Goal: Task Accomplishment & Management: Manage account settings

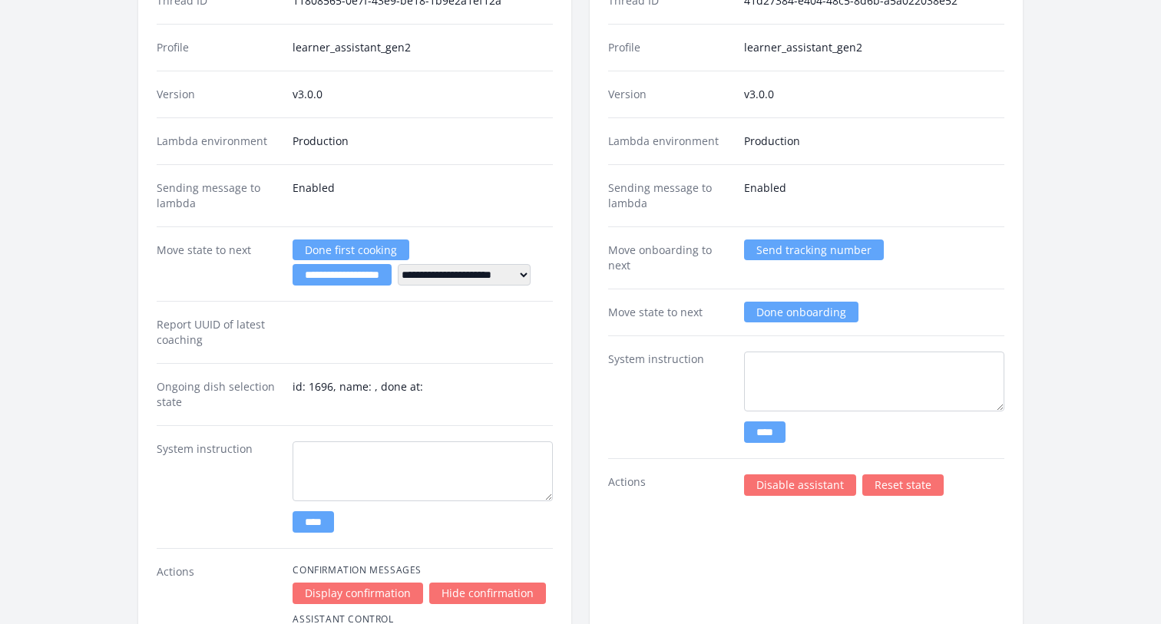
scroll to position [3170, 0]
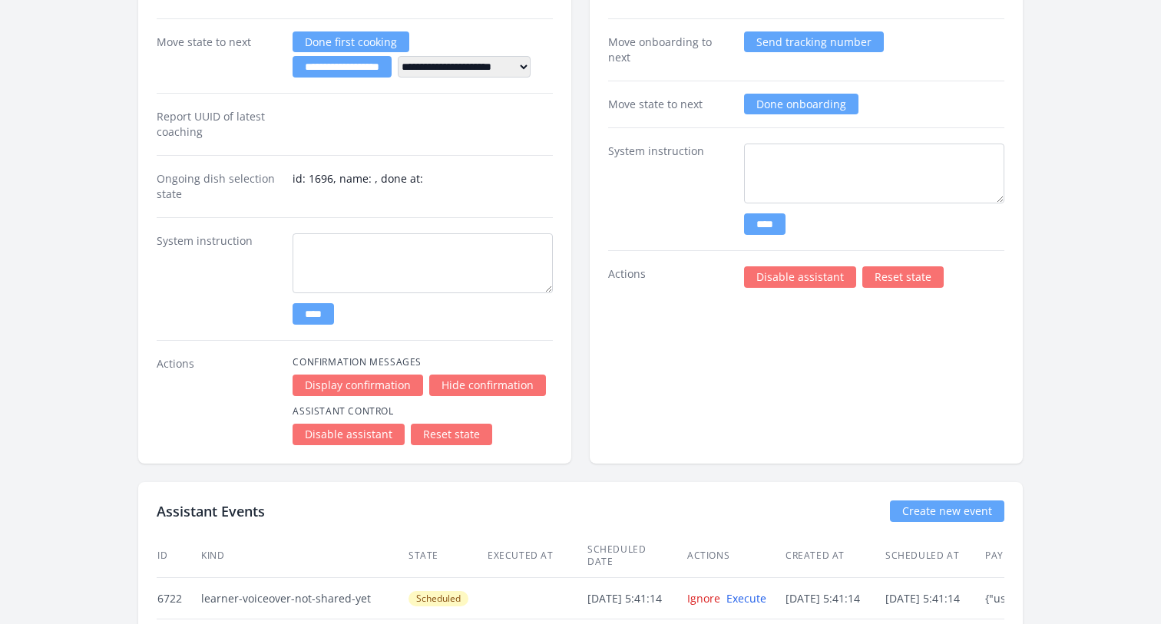
click at [444, 431] on link "Reset state" at bounding box center [451, 434] width 81 height 21
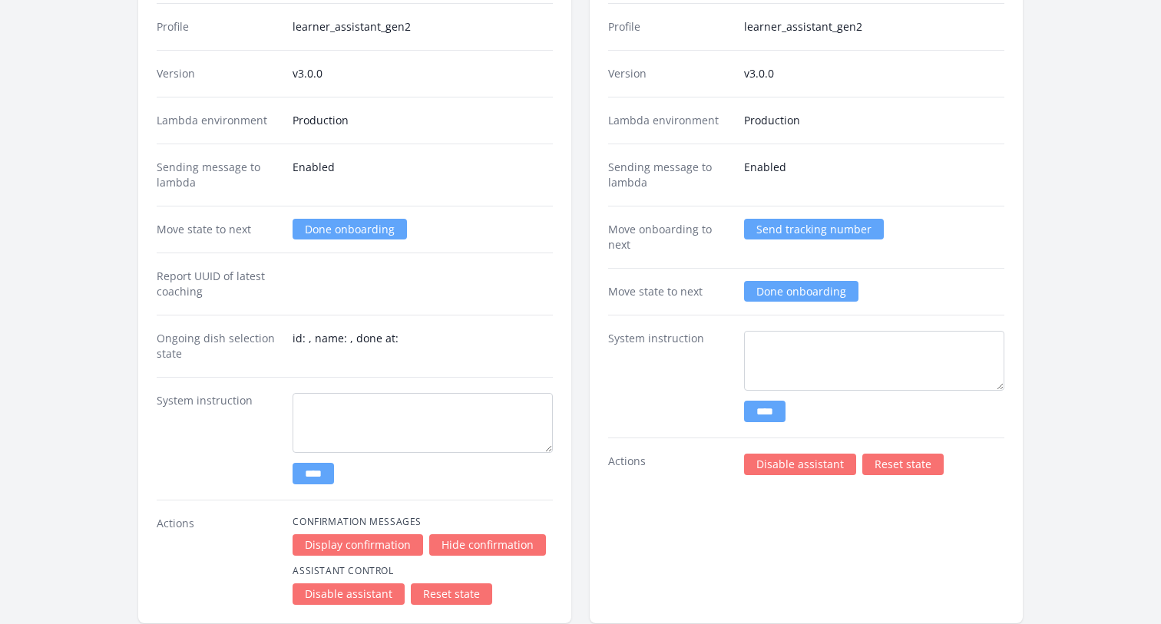
scroll to position [2960, 0]
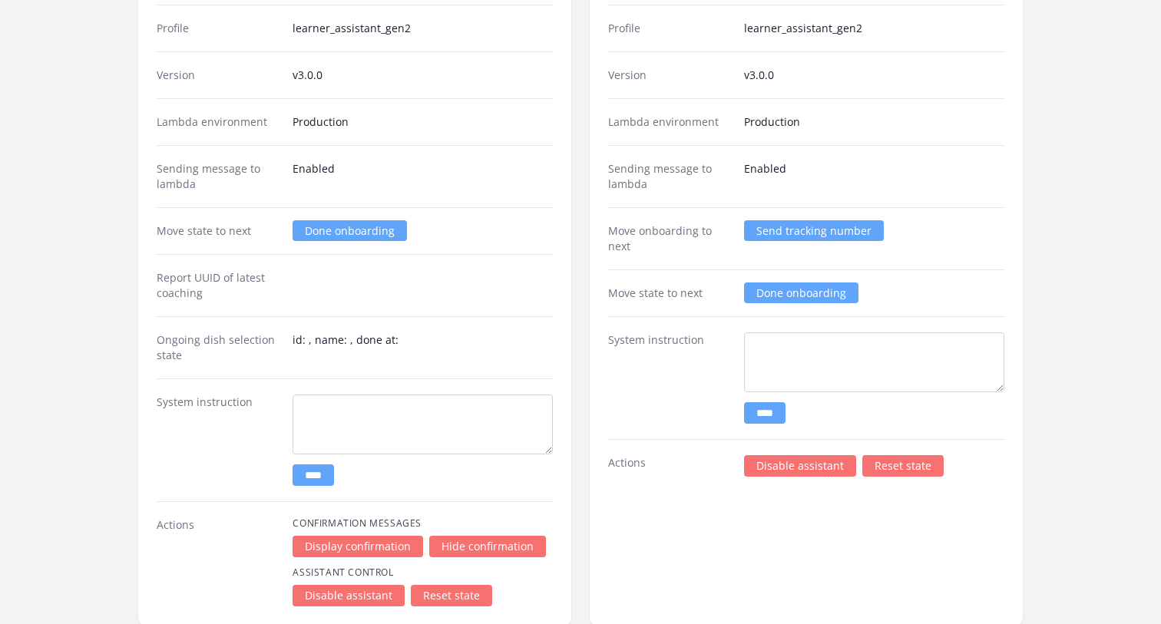
click at [362, 229] on link "Done onboarding" at bounding box center [350, 230] width 114 height 21
